Goal: Information Seeking & Learning: Learn about a topic

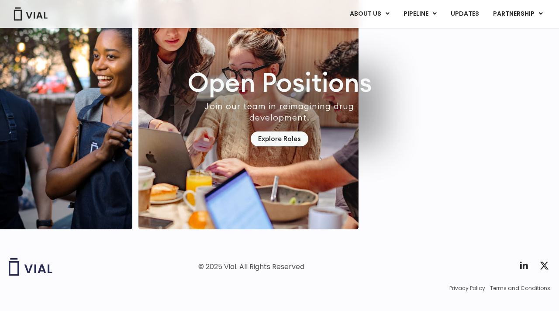
scroll to position [2557, 0]
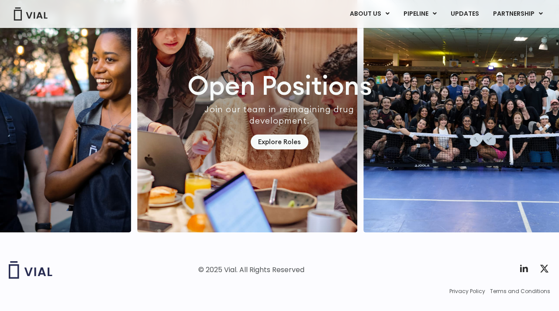
click at [428, 6] on div "ABOUT US ABOUT US CAREERS CONTACT US PIPELINE TL1A HLE PHASE 2 INHBE/ACTIVIN E …" at bounding box center [280, 14] width 542 height 28
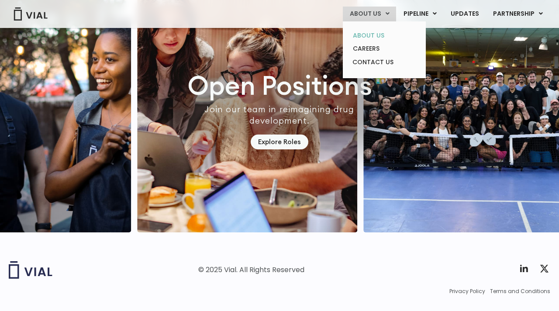
click at [376, 32] on link "ABOUT US" at bounding box center [384, 36] width 76 height 14
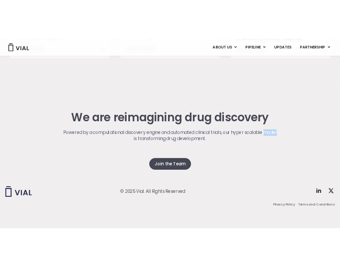
scroll to position [1772, 0]
